Goal: Task Accomplishment & Management: Manage account settings

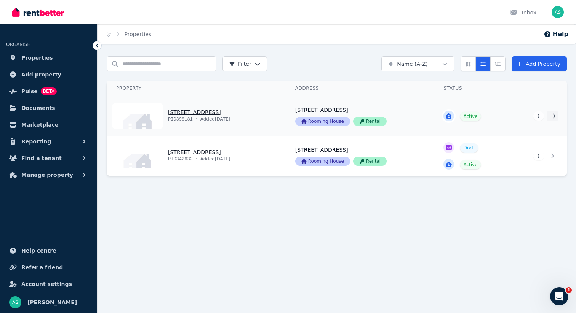
click at [555, 116] on icon at bounding box center [554, 116] width 8 height 5
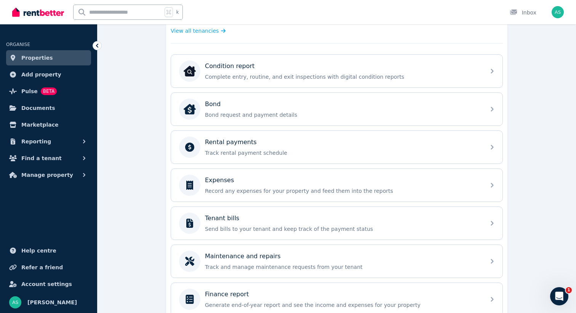
scroll to position [223, 0]
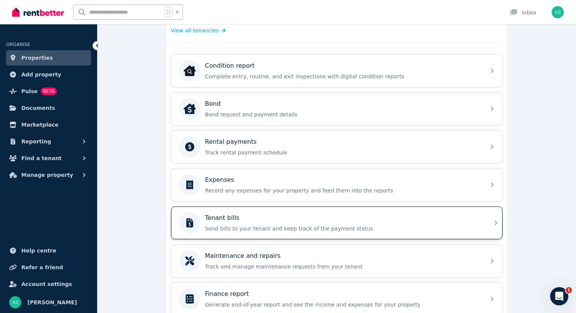
click at [494, 224] on icon at bounding box center [495, 223] width 9 height 9
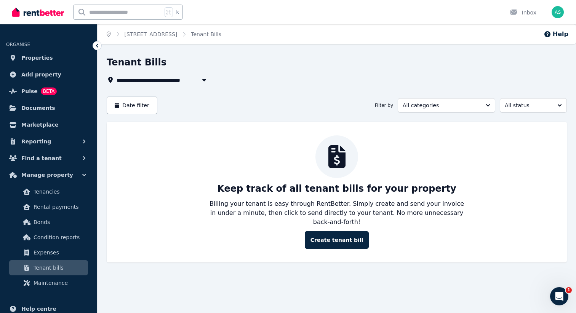
click at [109, 33] on icon "Breadcrumb" at bounding box center [109, 34] width 4 height 5
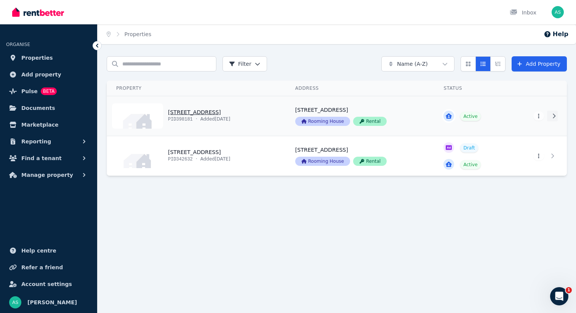
click at [554, 117] on icon at bounding box center [554, 116] width 3 height 5
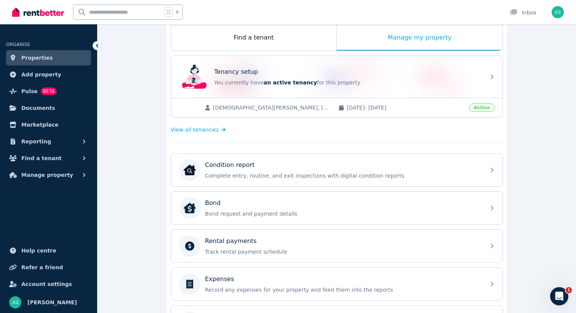
scroll to position [127, 0]
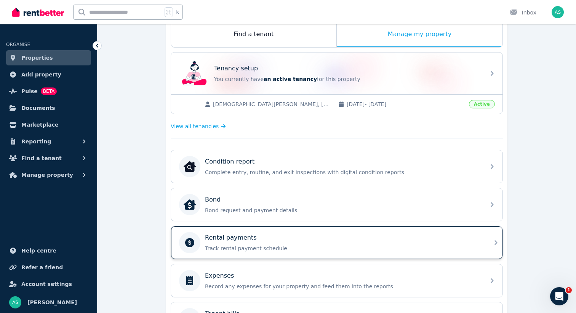
click at [488, 241] on div "Rental payments Track rental payment schedule" at bounding box center [336, 243] width 331 height 33
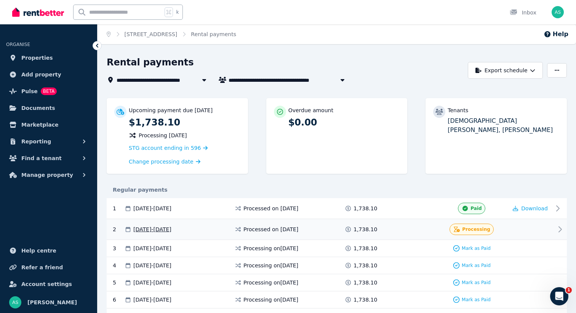
click at [561, 228] on icon at bounding box center [560, 229] width 3 height 5
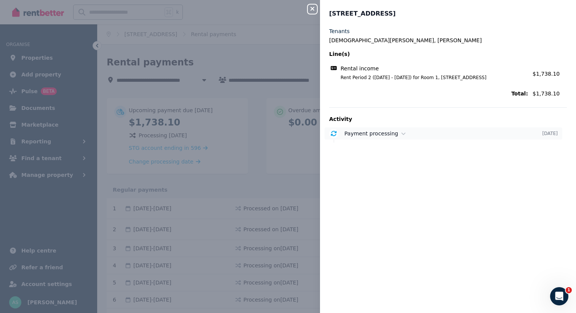
click at [393, 137] on span "Payment processing" at bounding box center [371, 134] width 54 height 6
click at [256, 187] on div "Close panel Room 1, Unit 4 Level 3/[GEOGRAPHIC_DATA] [PERSON_NAME], [PERSON_NAM…" at bounding box center [288, 156] width 576 height 313
